Goal: Obtain resource: Download file/media

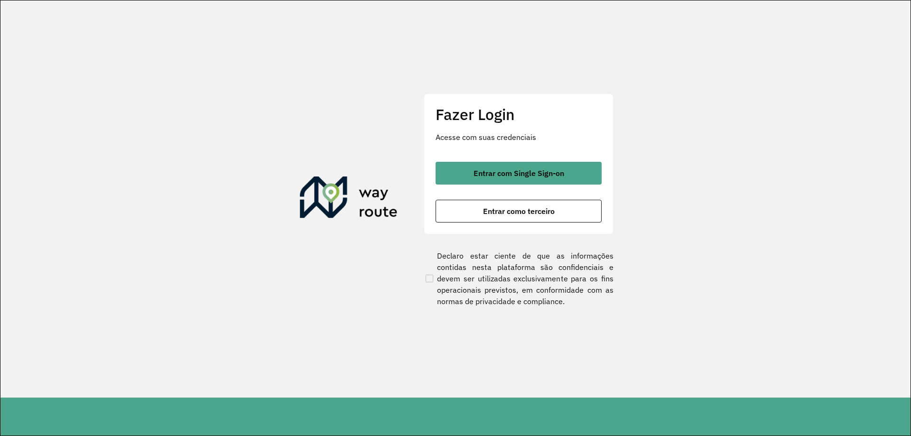
click at [517, 185] on div "Entrar com Single Sign-on Entrar como terceiro" at bounding box center [519, 192] width 166 height 61
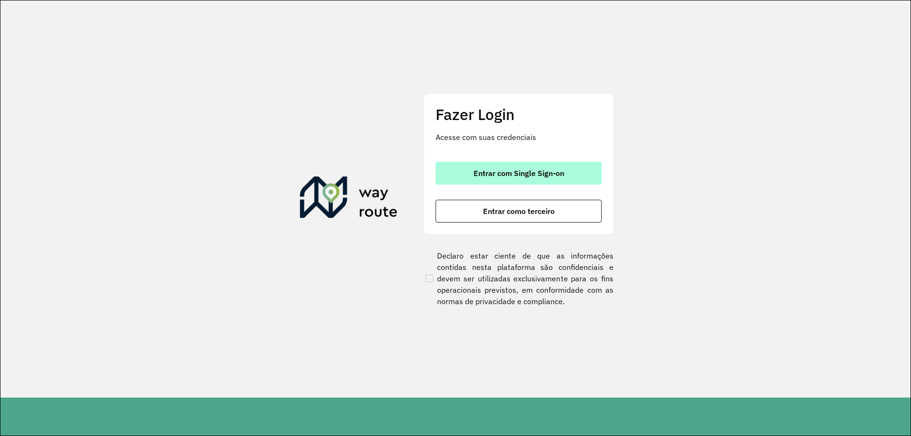
click at [533, 168] on button "Entrar com Single Sign-on" at bounding box center [519, 173] width 166 height 23
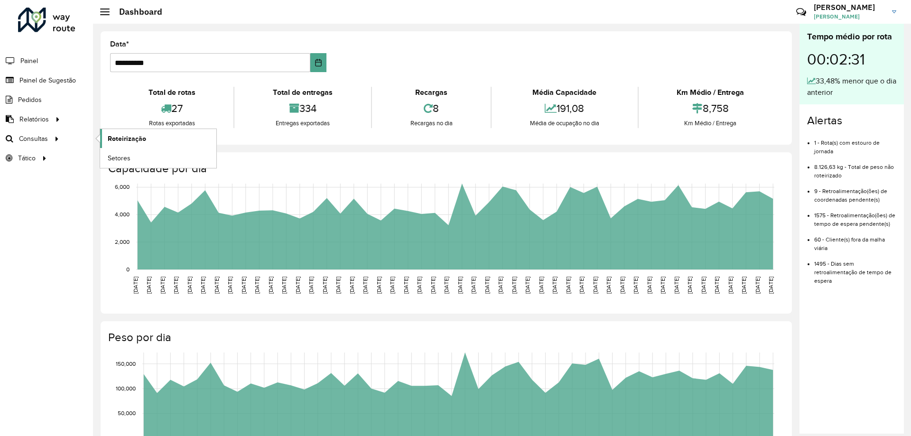
click at [120, 140] on span "Roteirização" at bounding box center [127, 139] width 38 height 10
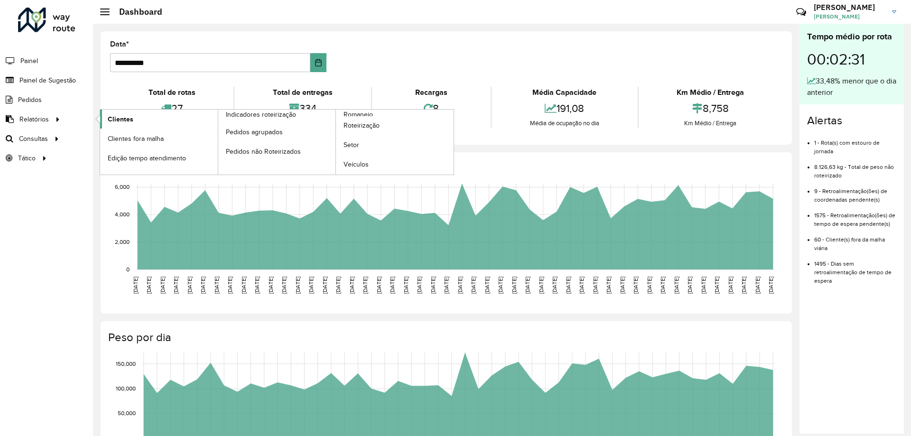
click at [115, 122] on span "Clientes" at bounding box center [121, 119] width 26 height 10
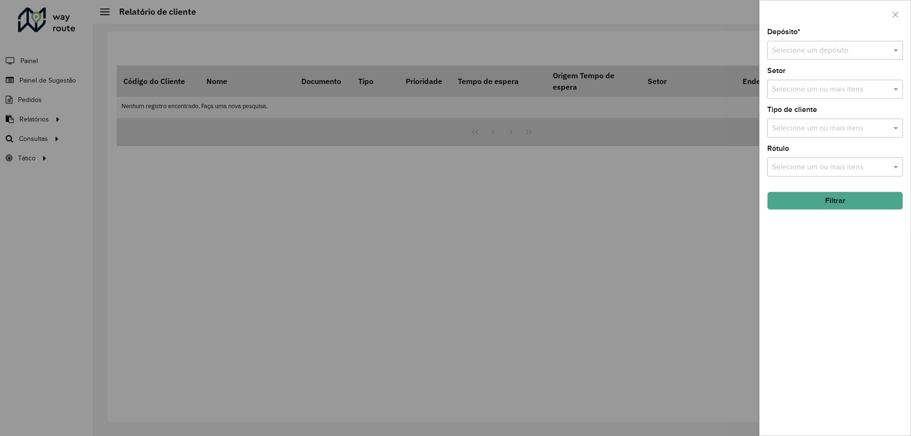
click at [818, 47] on input "text" at bounding box center [825, 50] width 107 height 11
click at [789, 82] on div "CDD Cascavel" at bounding box center [835, 78] width 135 height 16
click at [834, 203] on button "Filtrar" at bounding box center [836, 201] width 136 height 18
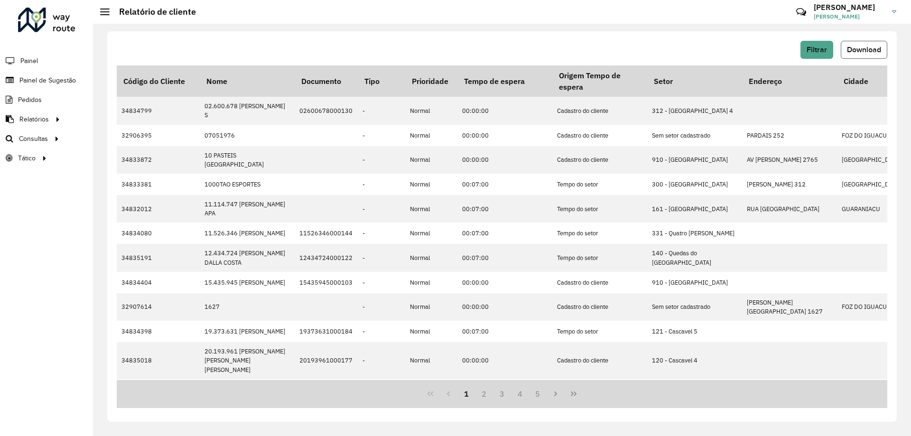
click at [861, 49] on span "Download" at bounding box center [864, 50] width 34 height 8
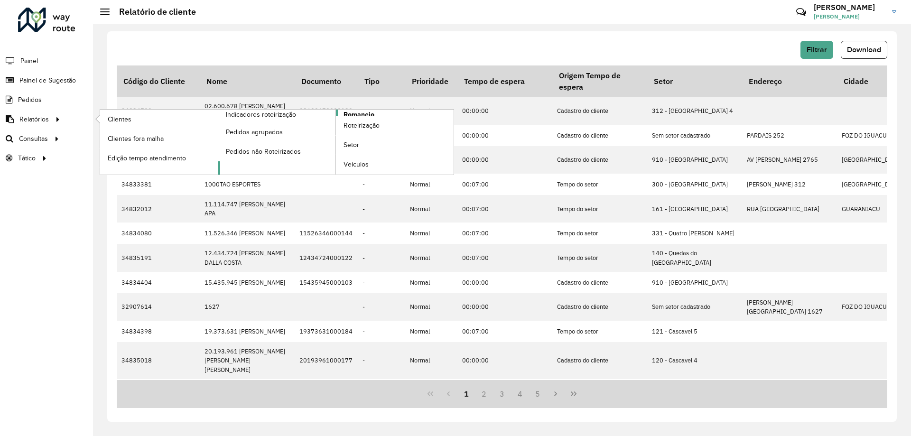
click at [360, 115] on span "Romaneio" at bounding box center [359, 115] width 31 height 10
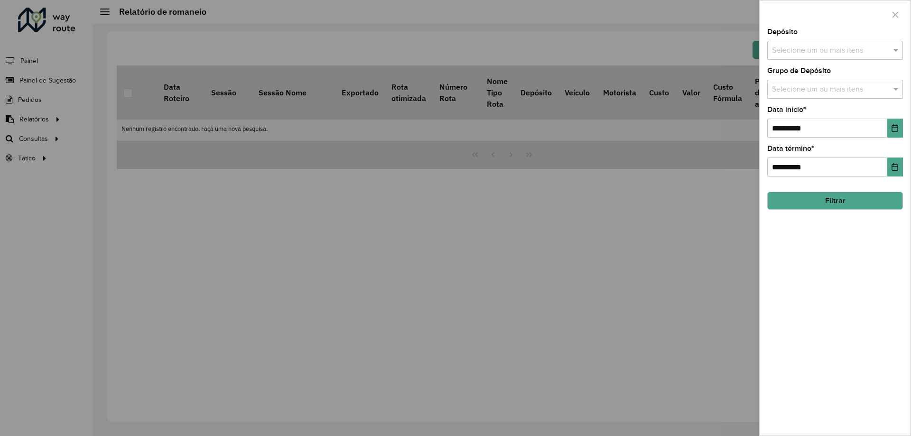
click at [849, 49] on input "text" at bounding box center [831, 50] width 122 height 11
click at [798, 95] on div "CDD Cascavel" at bounding box center [835, 98] width 135 height 16
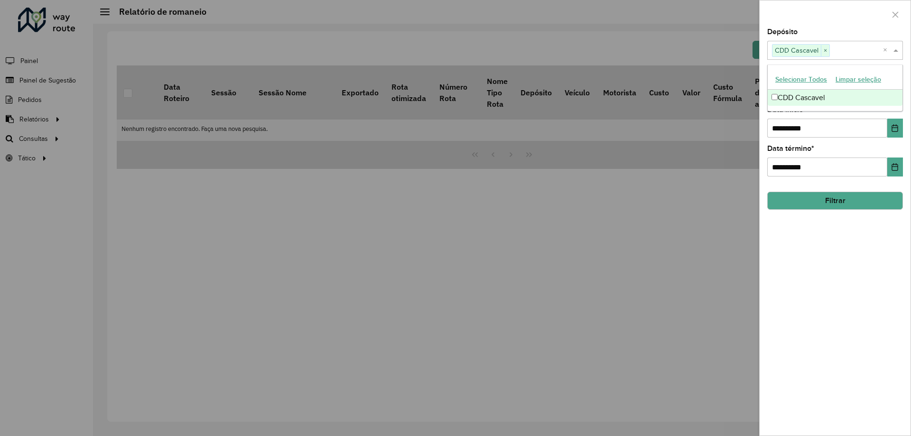
click at [825, 204] on button "Filtrar" at bounding box center [836, 201] width 136 height 18
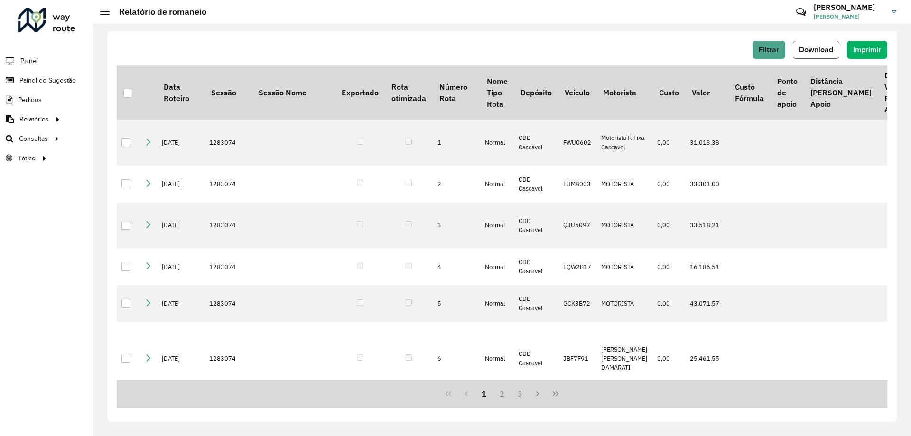
click at [813, 53] on span "Download" at bounding box center [816, 50] width 34 height 8
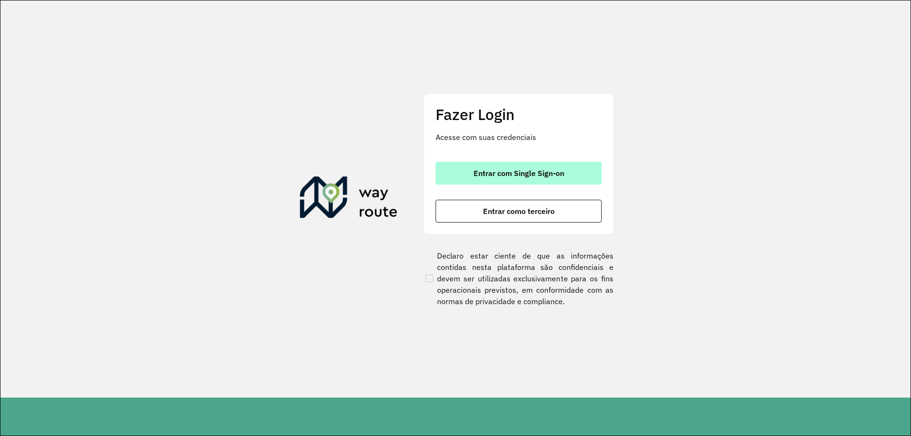
click at [524, 177] on span "Entrar com Single Sign-on" at bounding box center [519, 173] width 91 height 8
